Goal: Task Accomplishment & Management: Manage account settings

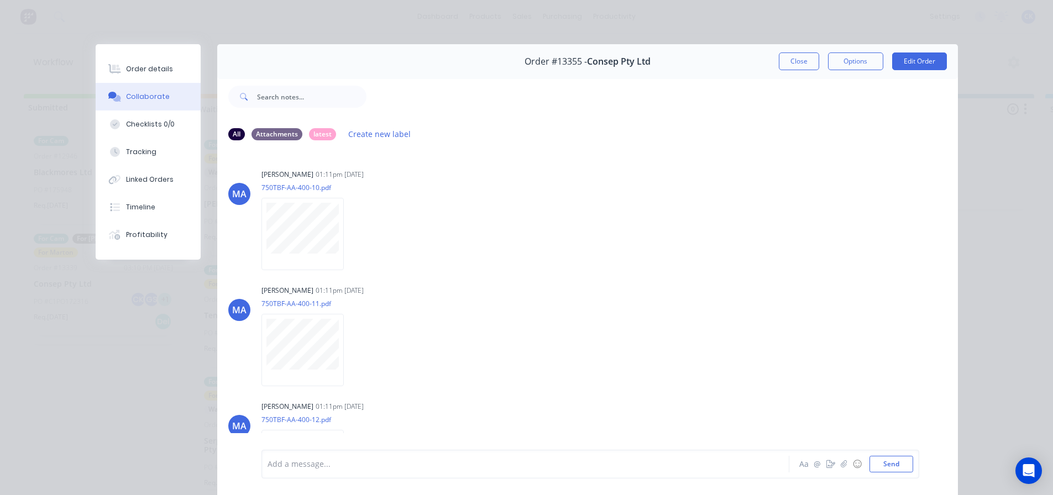
scroll to position [55, 0]
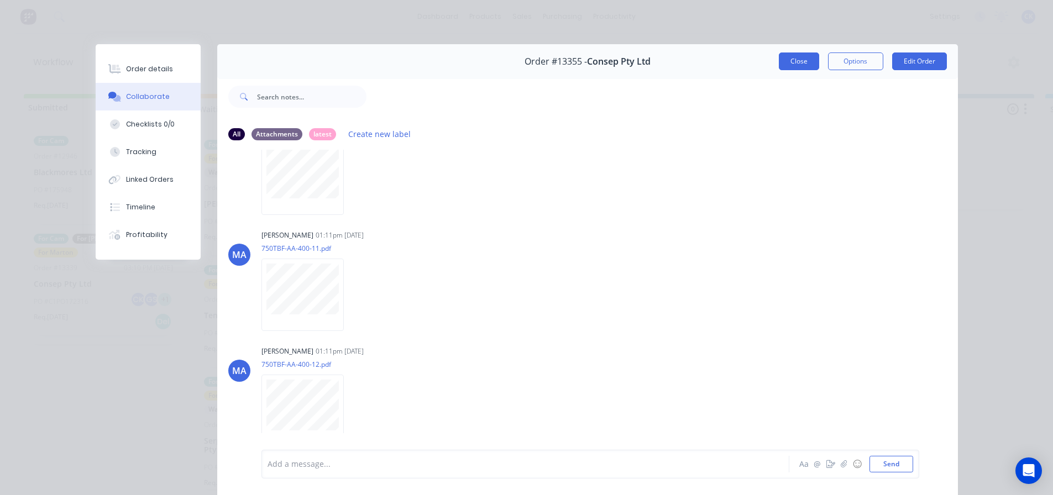
click at [779, 67] on button "Close" at bounding box center [799, 62] width 40 height 18
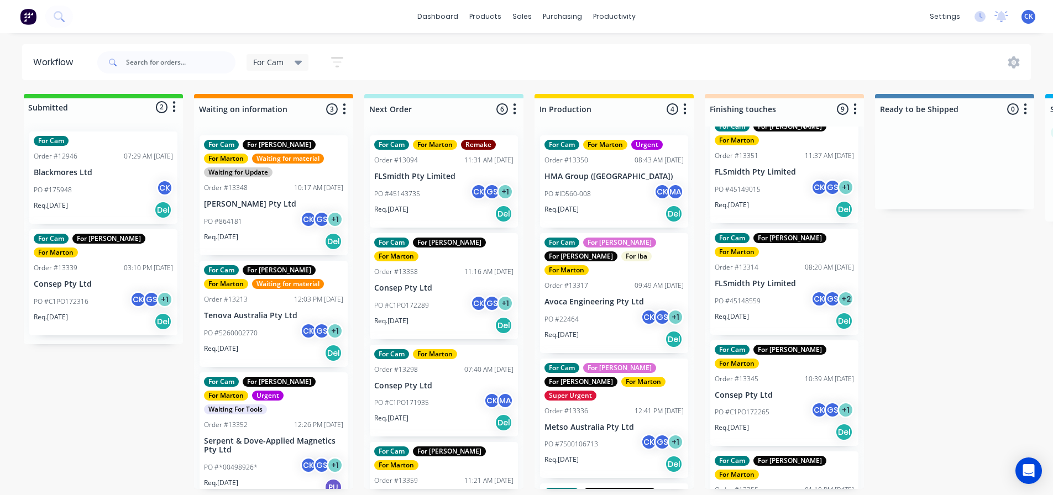
click at [413, 301] on p "PO #C1PO172289" at bounding box center [401, 306] width 55 height 10
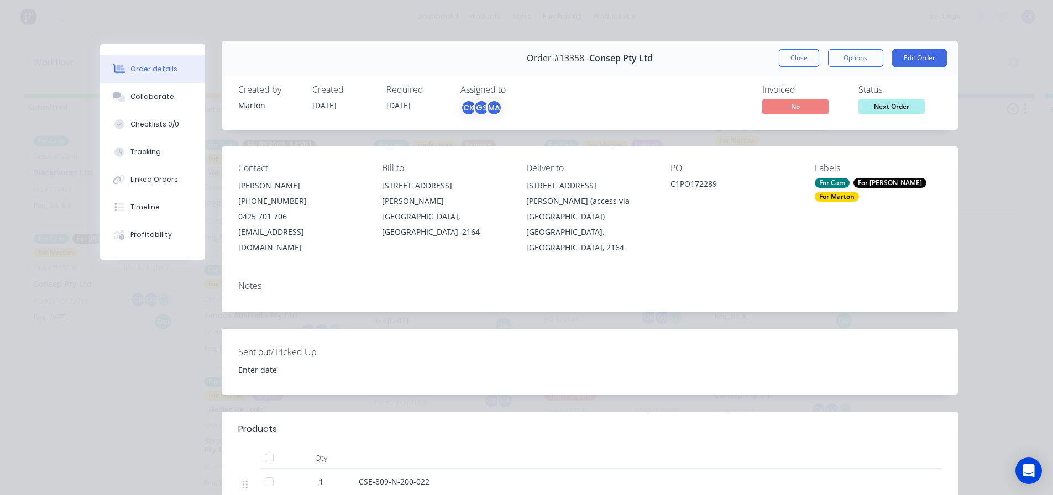
scroll to position [0, 0]
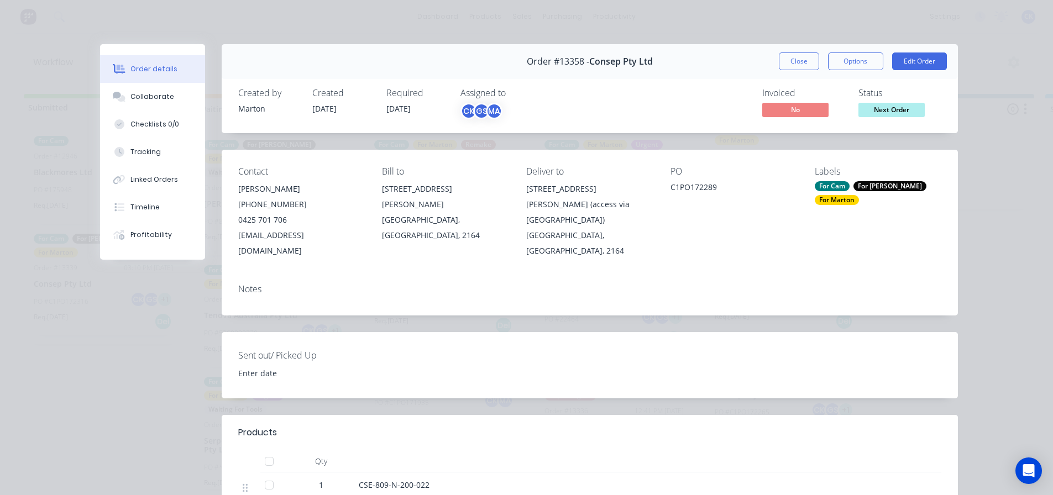
click at [791, 58] on button "Close" at bounding box center [799, 62] width 40 height 18
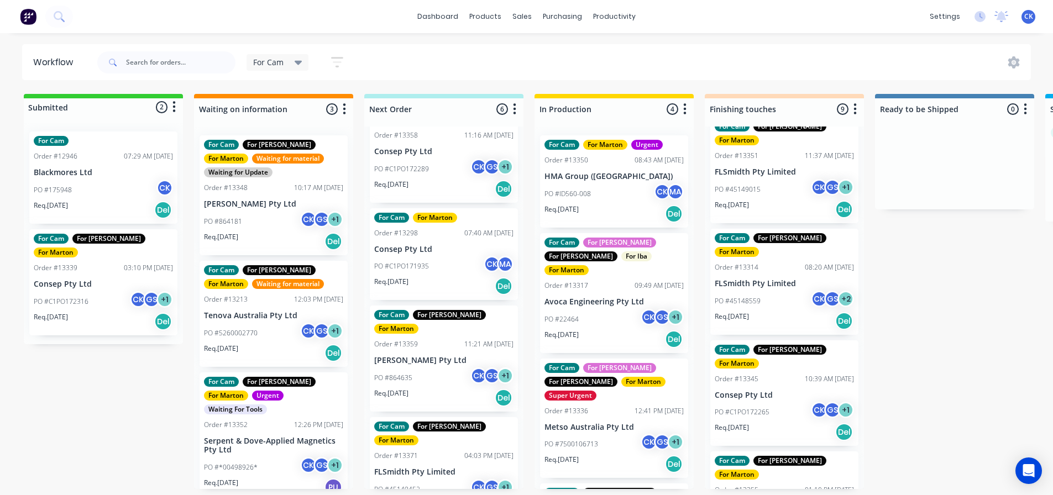
scroll to position [166, 0]
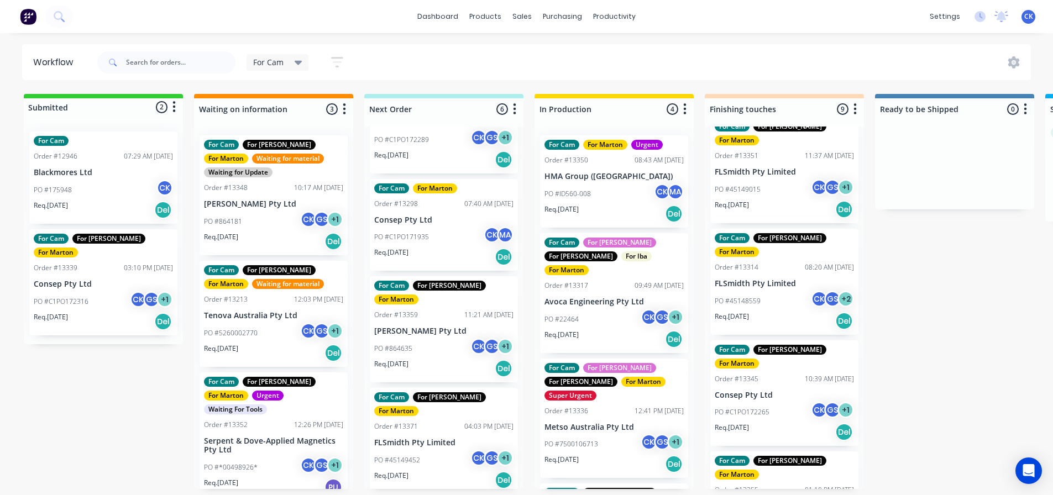
click at [427, 248] on div "Req. [DATE] Del" at bounding box center [443, 257] width 139 height 19
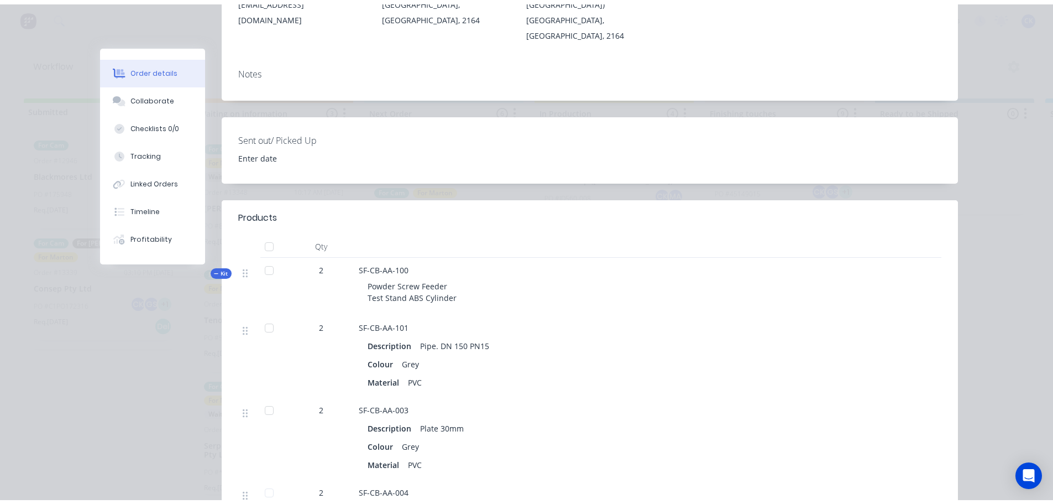
scroll to position [0, 0]
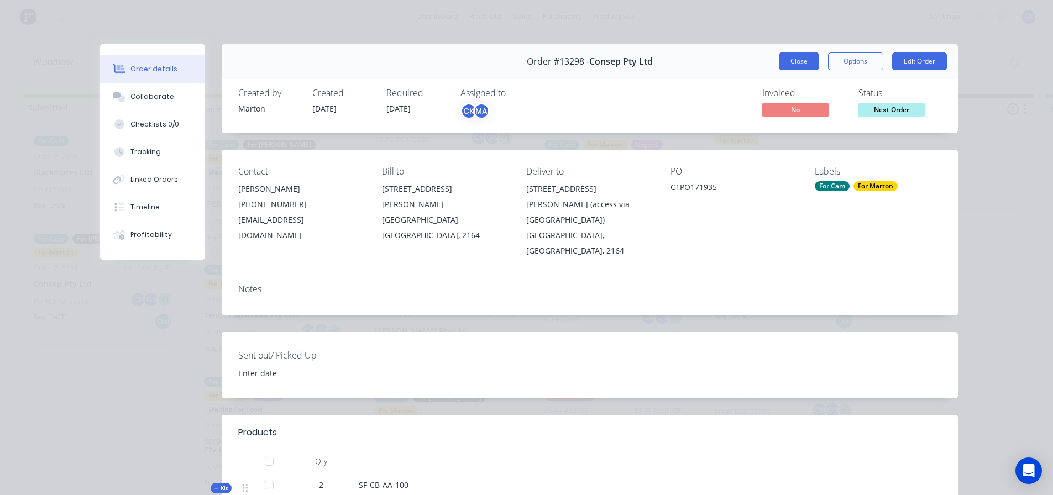
click at [787, 64] on button "Close" at bounding box center [799, 62] width 40 height 18
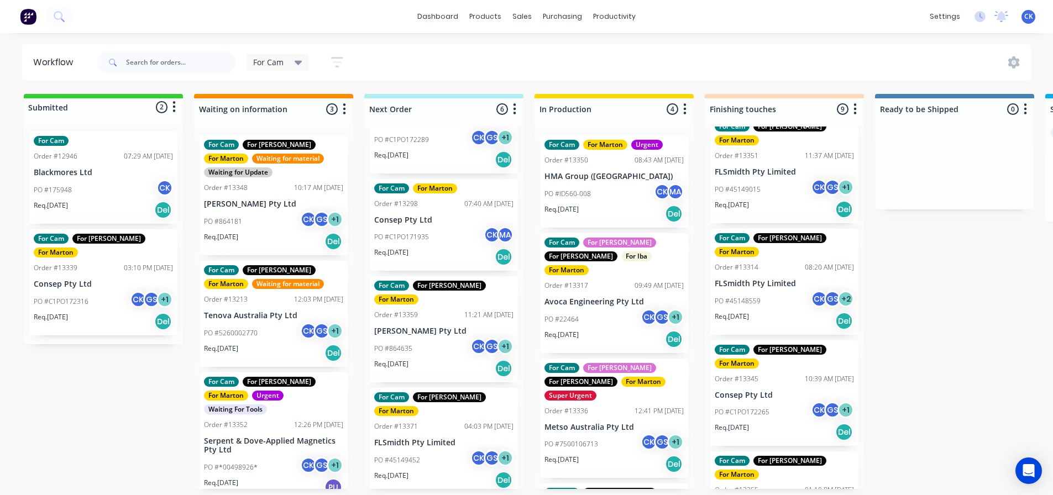
click at [635, 191] on div "PO #ID560-008 CK MA" at bounding box center [614, 194] width 139 height 21
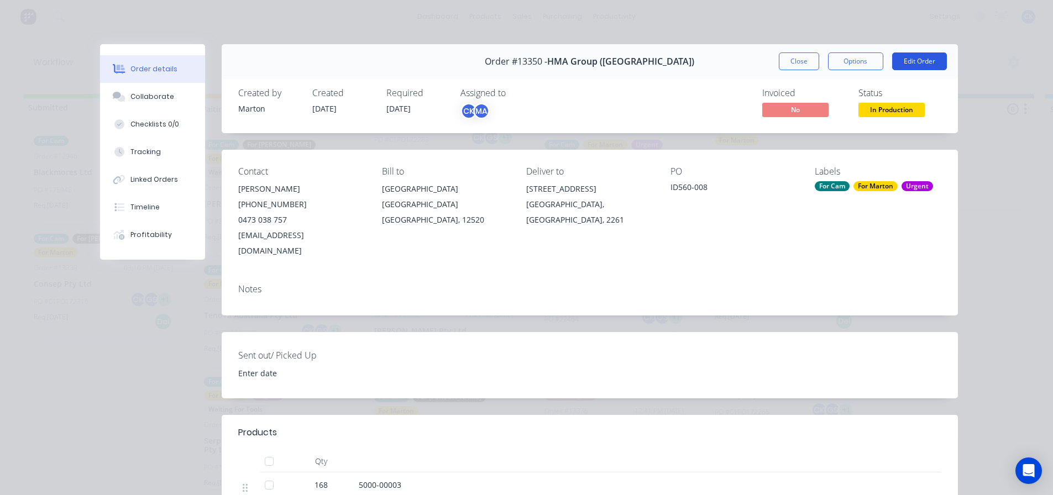
click at [935, 61] on button "Edit Order" at bounding box center [920, 62] width 55 height 18
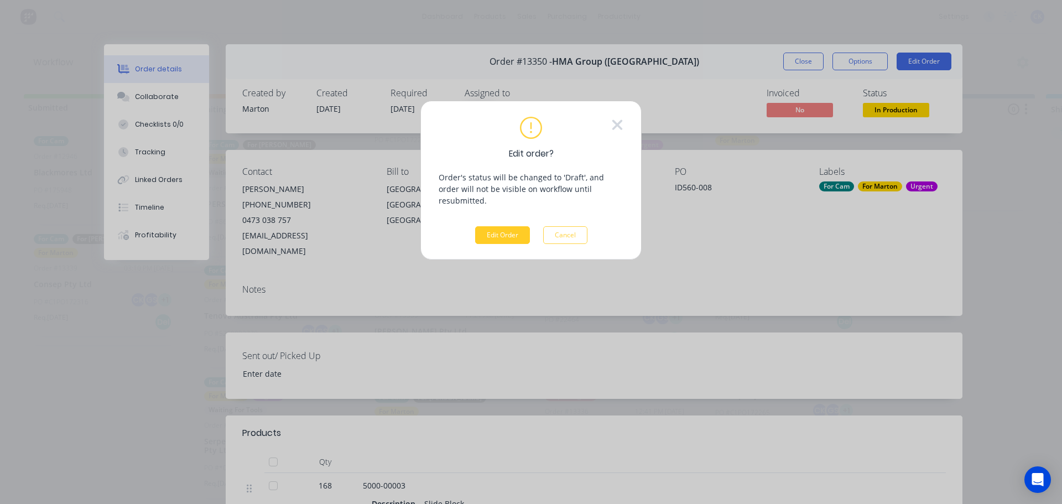
click at [519, 226] on button "Edit Order" at bounding box center [502, 235] width 55 height 18
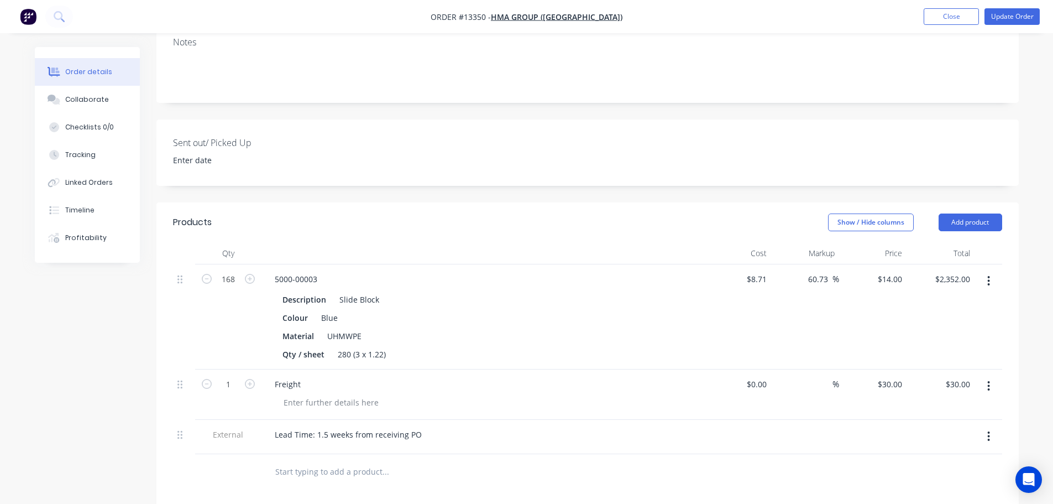
scroll to position [387, 0]
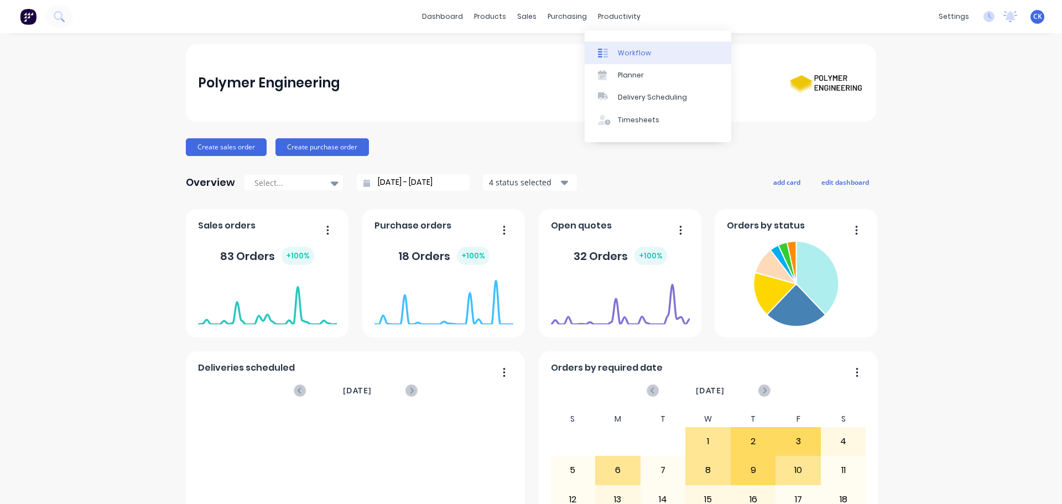
click at [608, 46] on link "Workflow" at bounding box center [658, 52] width 147 height 22
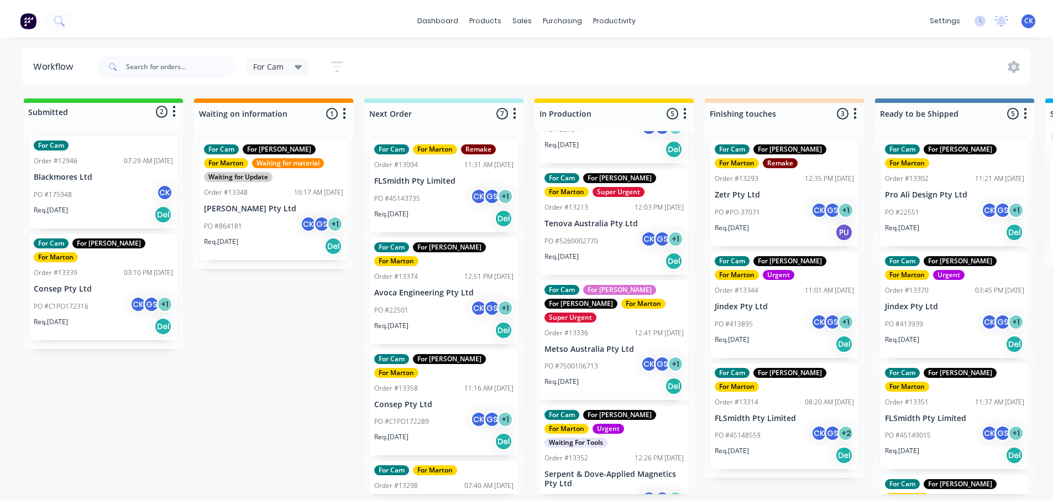
scroll to position [111, 0]
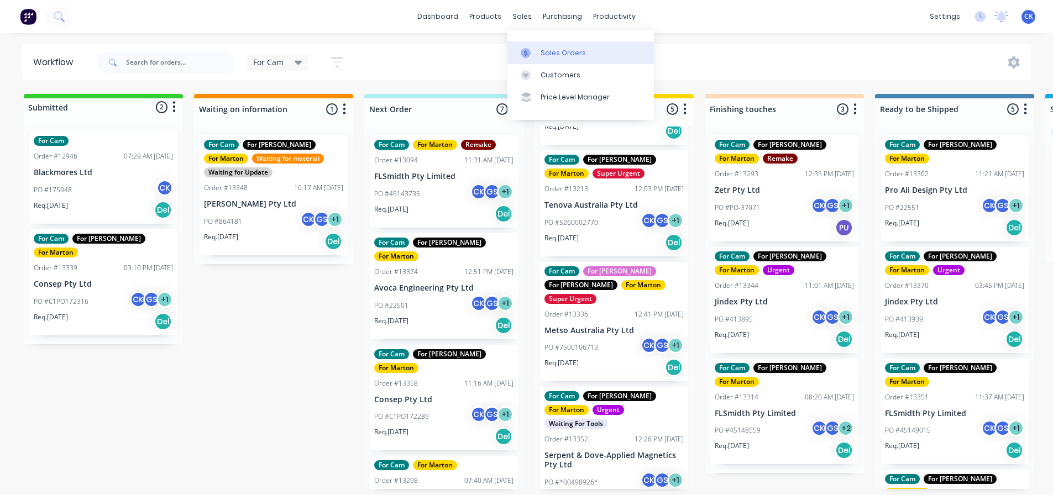
click at [533, 54] on div at bounding box center [529, 53] width 17 height 10
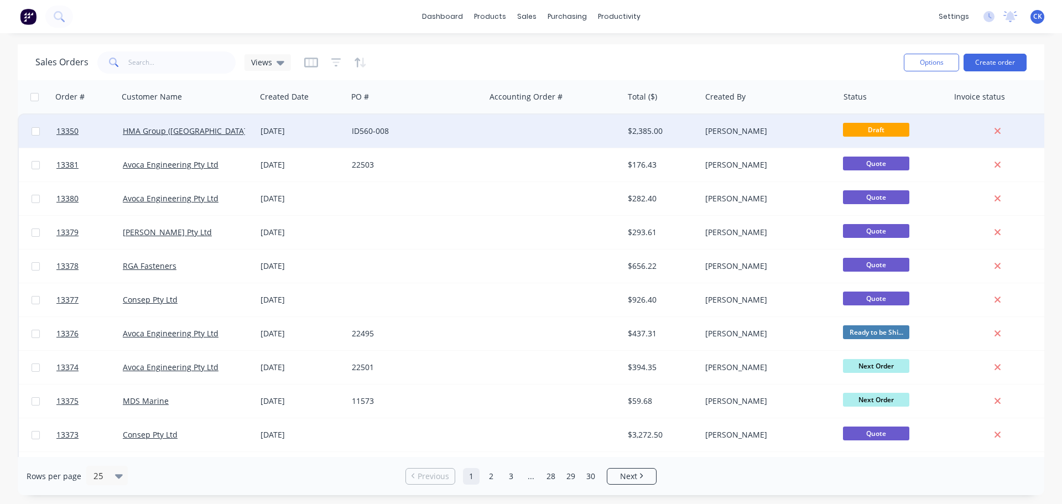
click at [853, 126] on span "Draft" at bounding box center [876, 130] width 66 height 14
click at [841, 126] on div "Draft" at bounding box center [893, 130] width 111 height 33
click at [724, 129] on div "[PERSON_NAME]" at bounding box center [766, 131] width 123 height 11
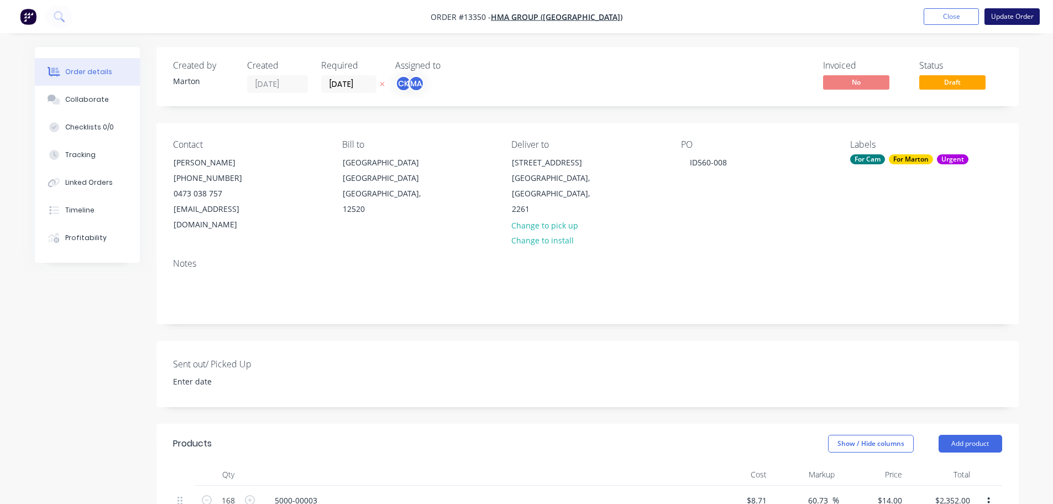
click at [1005, 17] on button "Update Order" at bounding box center [1012, 16] width 55 height 17
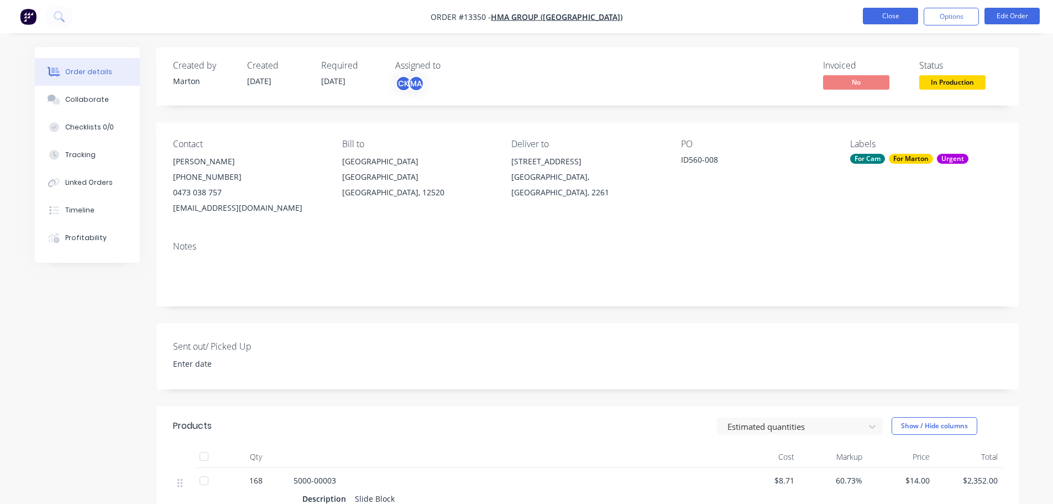
click at [914, 20] on button "Close" at bounding box center [890, 16] width 55 height 17
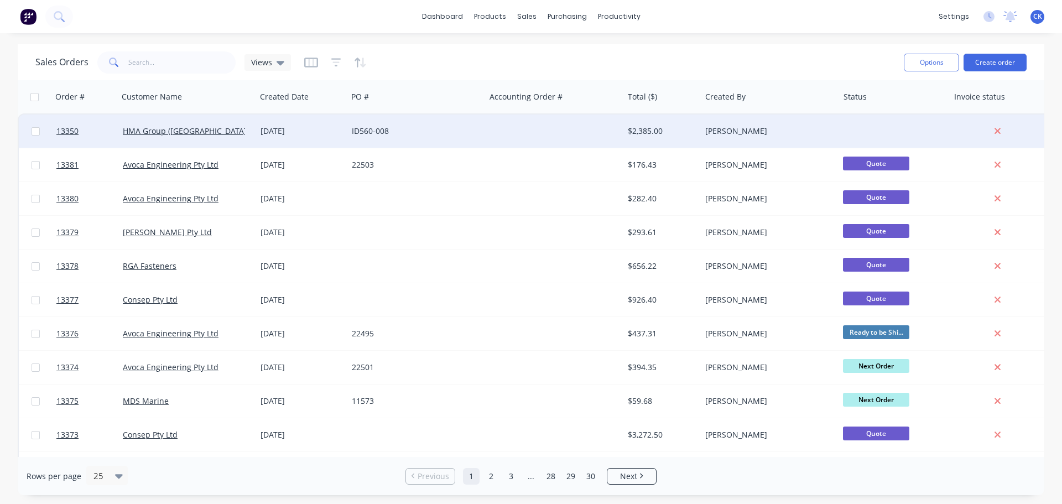
click at [626, 126] on div "$2,385.00" at bounding box center [661, 130] width 77 height 33
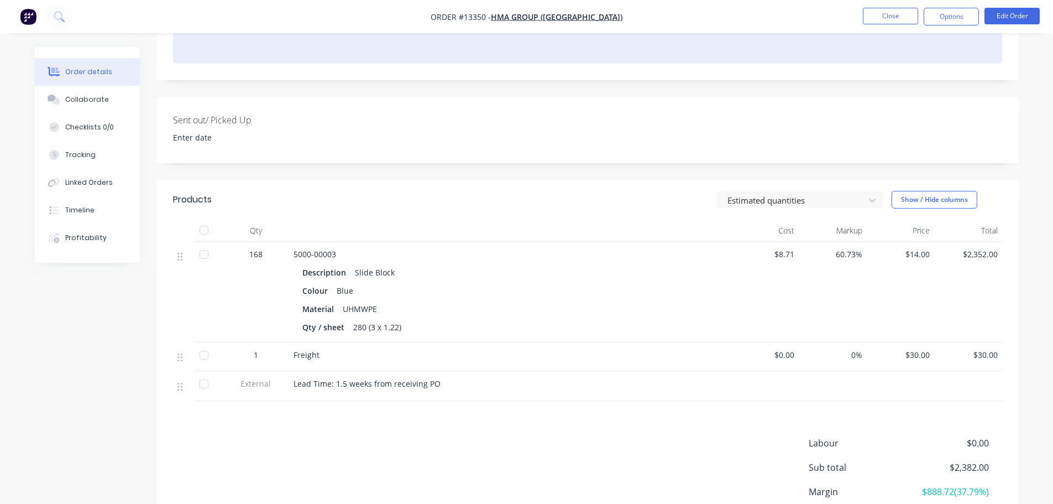
scroll to position [320, 0]
